Goal: Task Accomplishment & Management: Manage account settings

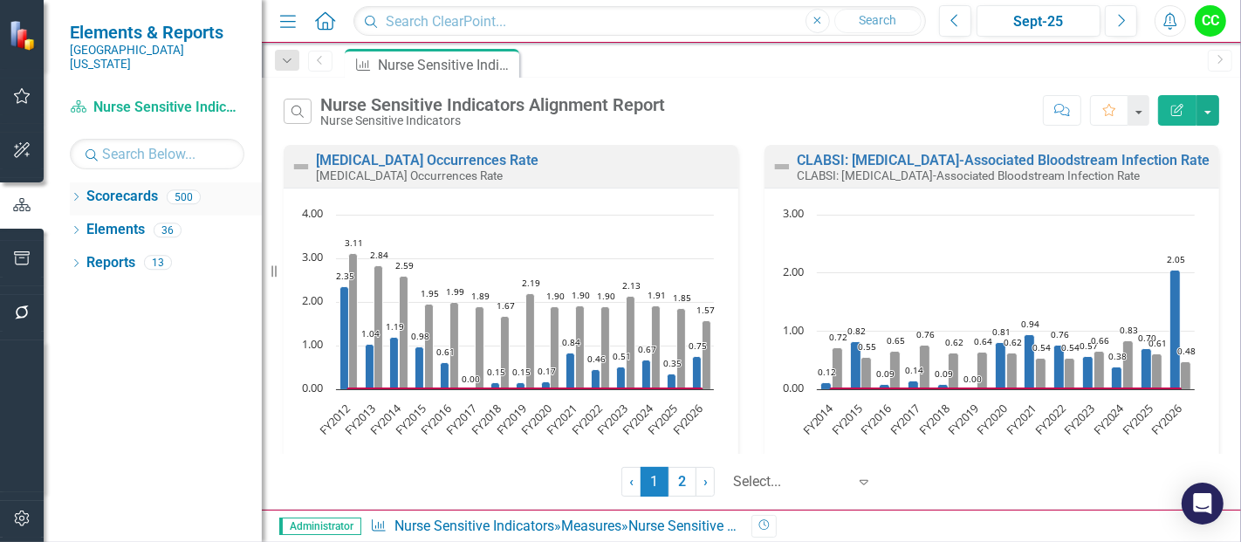
click at [74, 194] on icon "Dropdown" at bounding box center [76, 199] width 12 height 10
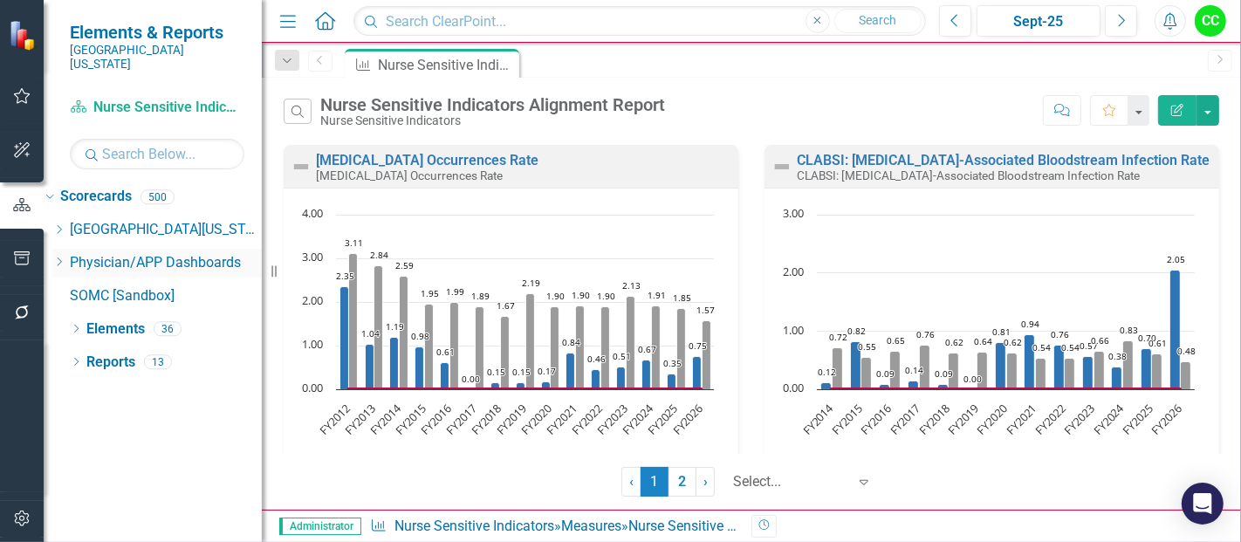
click at [65, 257] on icon "Dropdown" at bounding box center [58, 262] width 13 height 10
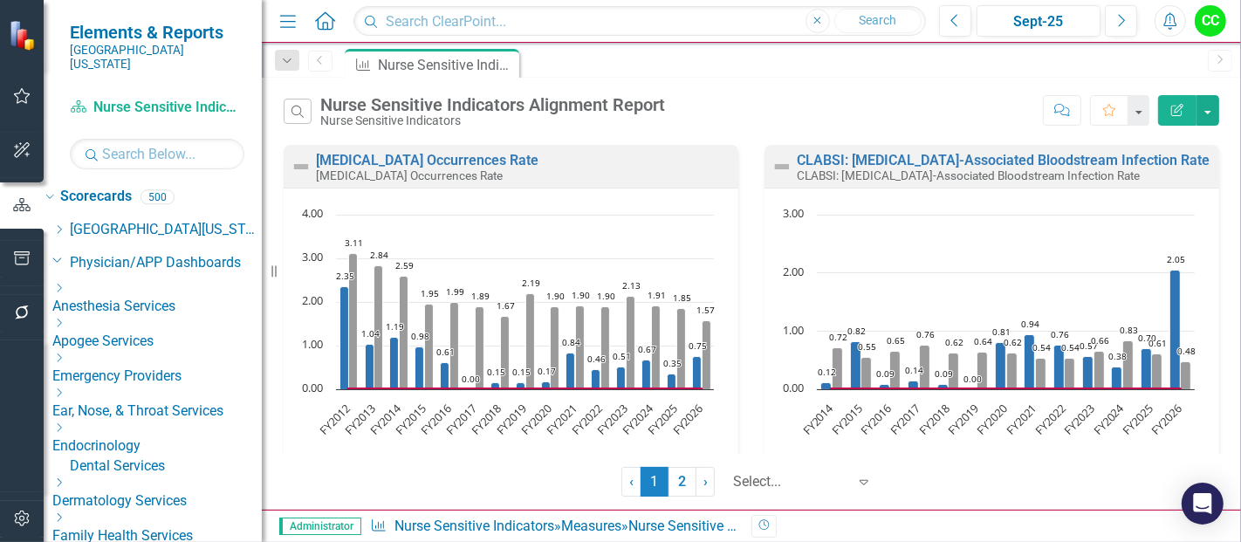
click at [65, 283] on icon "Dropdown" at bounding box center [58, 288] width 13 height 10
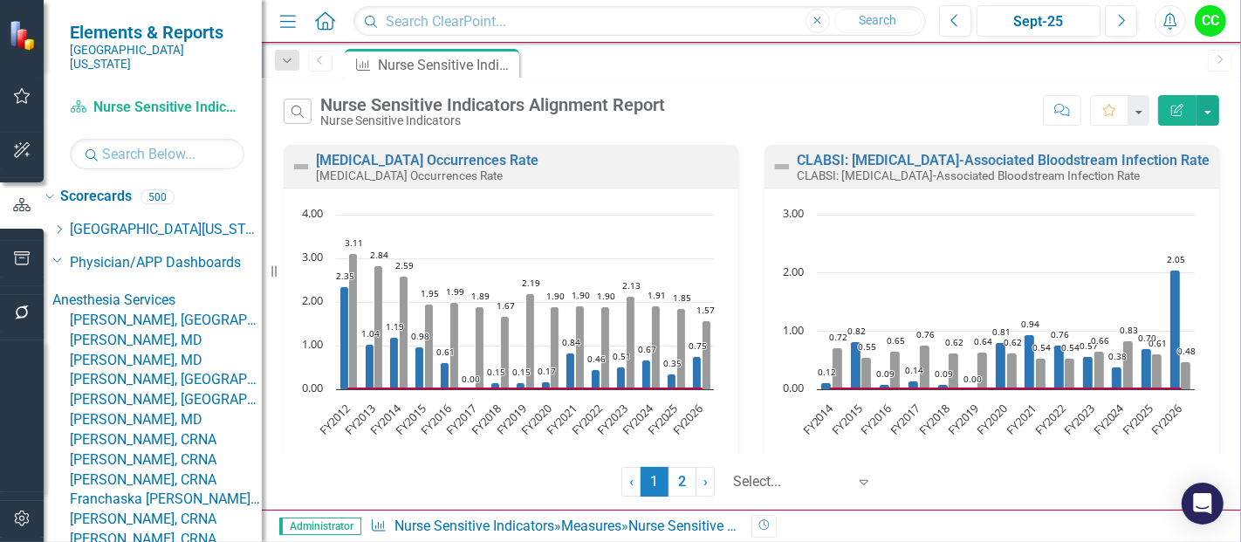
click at [167, 317] on link "[PERSON_NAME], [GEOGRAPHIC_DATA]" at bounding box center [166, 321] width 192 height 20
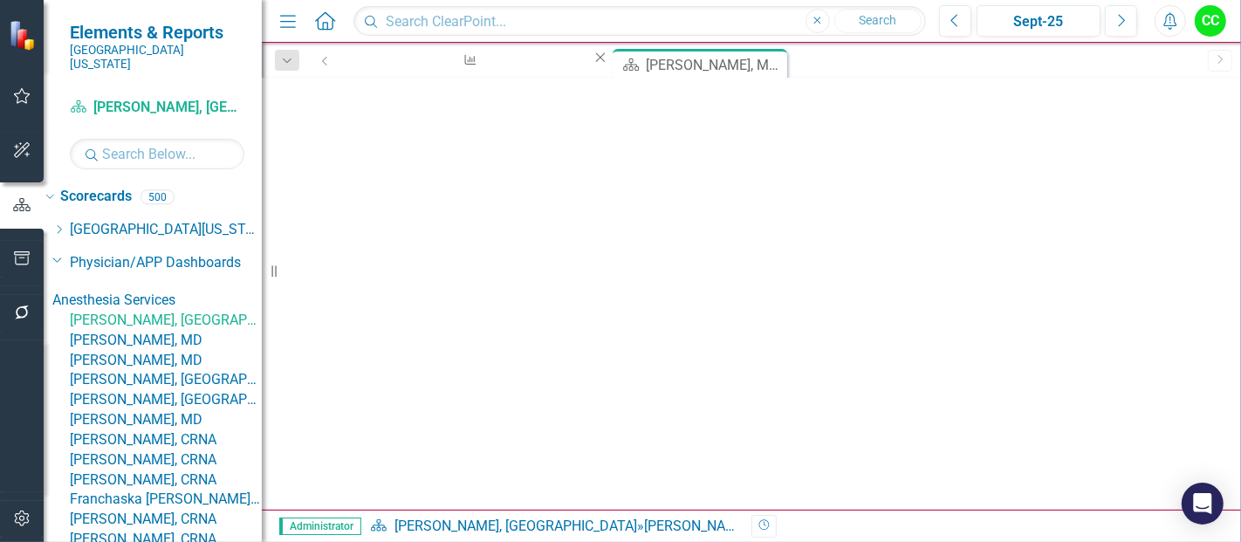
click at [443, 299] on link "Anesthesia Adverse Events" at bounding box center [393, 307] width 172 height 17
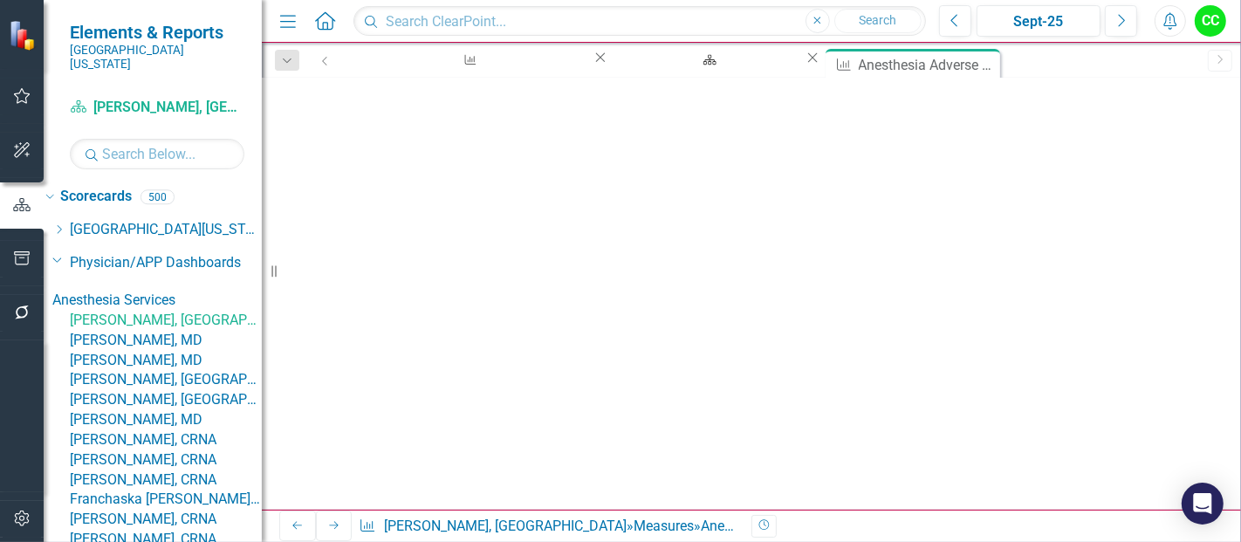
scroll to position [719, 0]
type textarea "0"
click at [914, 103] on icon "Save" at bounding box center [906, 107] width 16 height 12
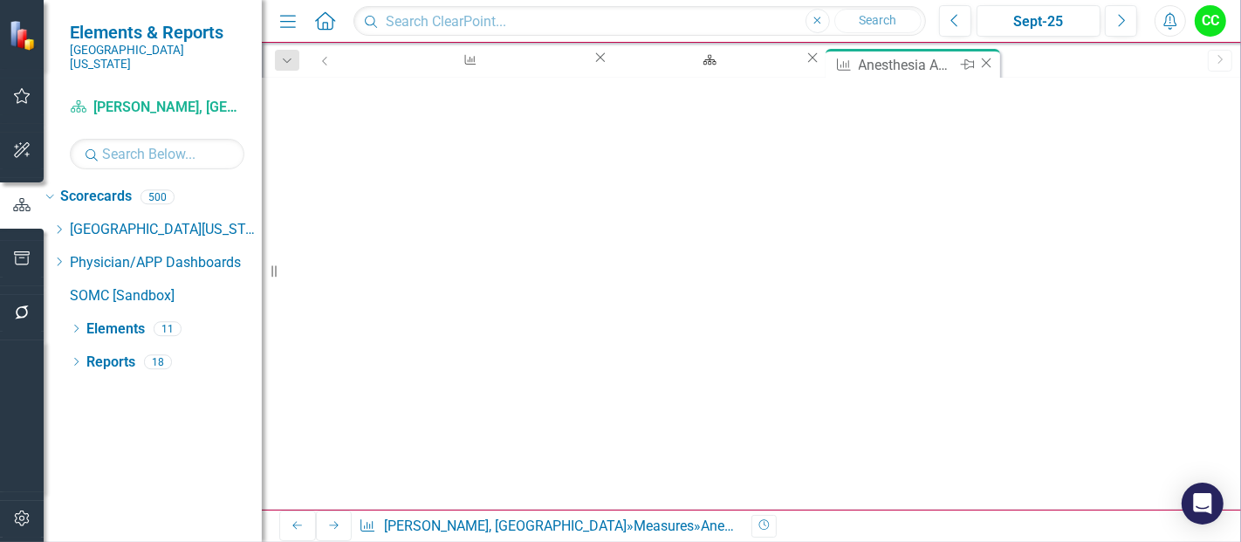
click at [978, 64] on icon "Close" at bounding box center [986, 63] width 17 height 14
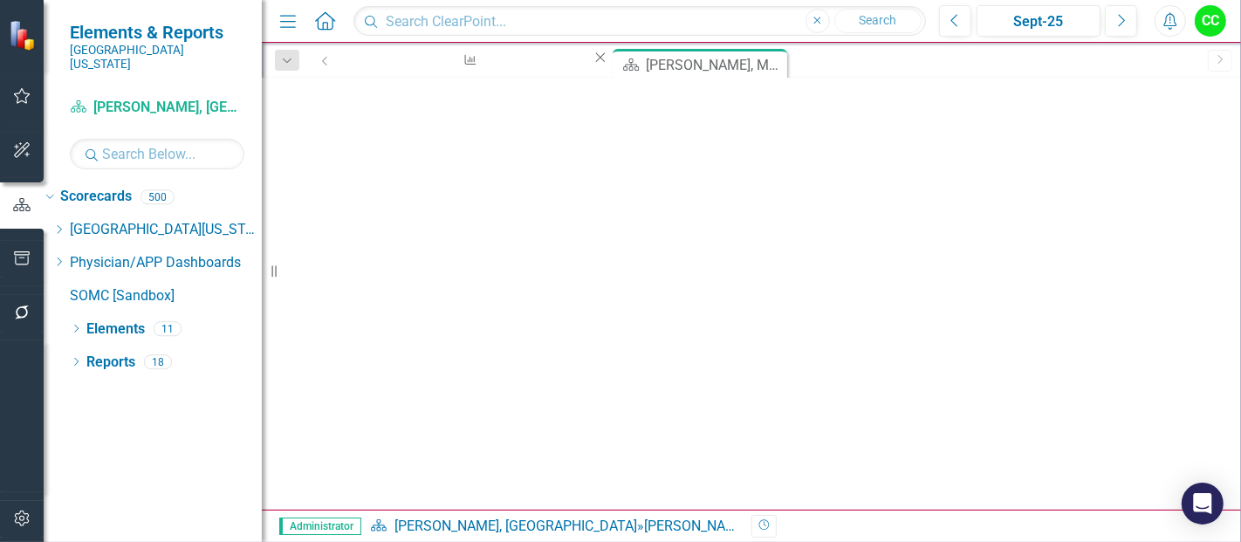
scroll to position [2344, 0]
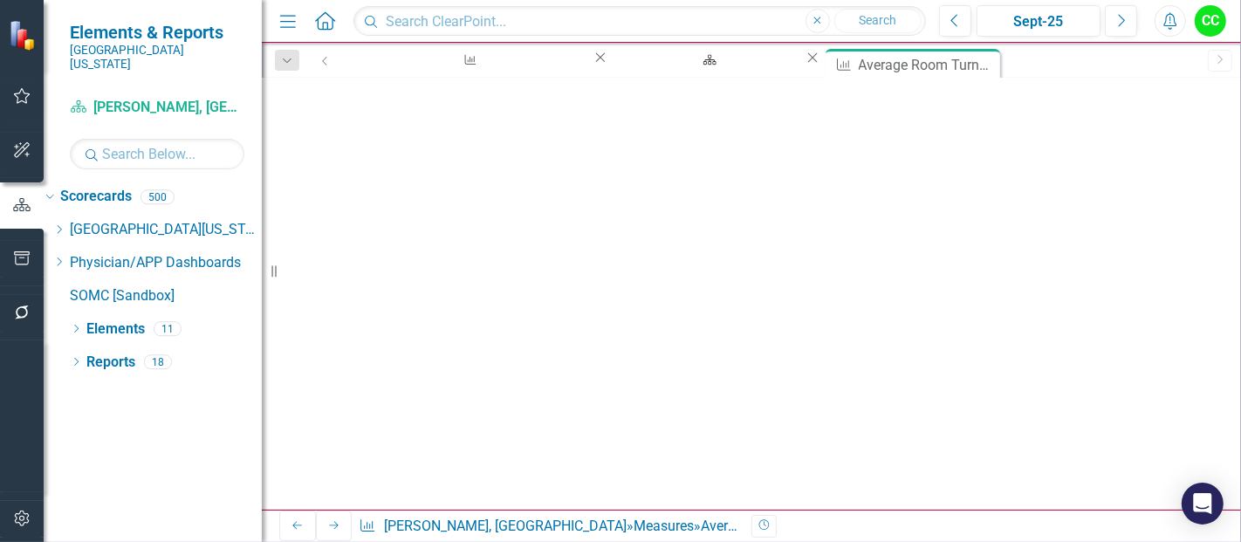
scroll to position [297, 0]
click at [982, 63] on icon at bounding box center [987, 63] width 10 height 10
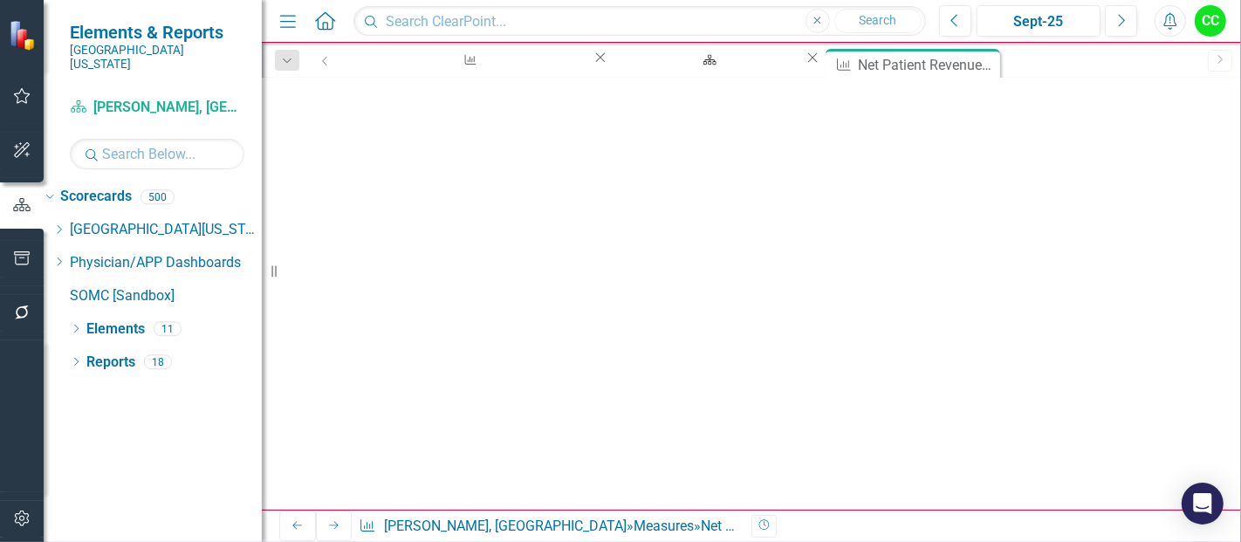
drag, startPoint x: 922, startPoint y: 239, endPoint x: 935, endPoint y: 320, distance: 82.2
click at [882, 110] on button "Save" at bounding box center [862, 108] width 38 height 31
click at [978, 61] on icon "Close" at bounding box center [986, 63] width 17 height 14
